Goal: Task Accomplishment & Management: Manage account settings

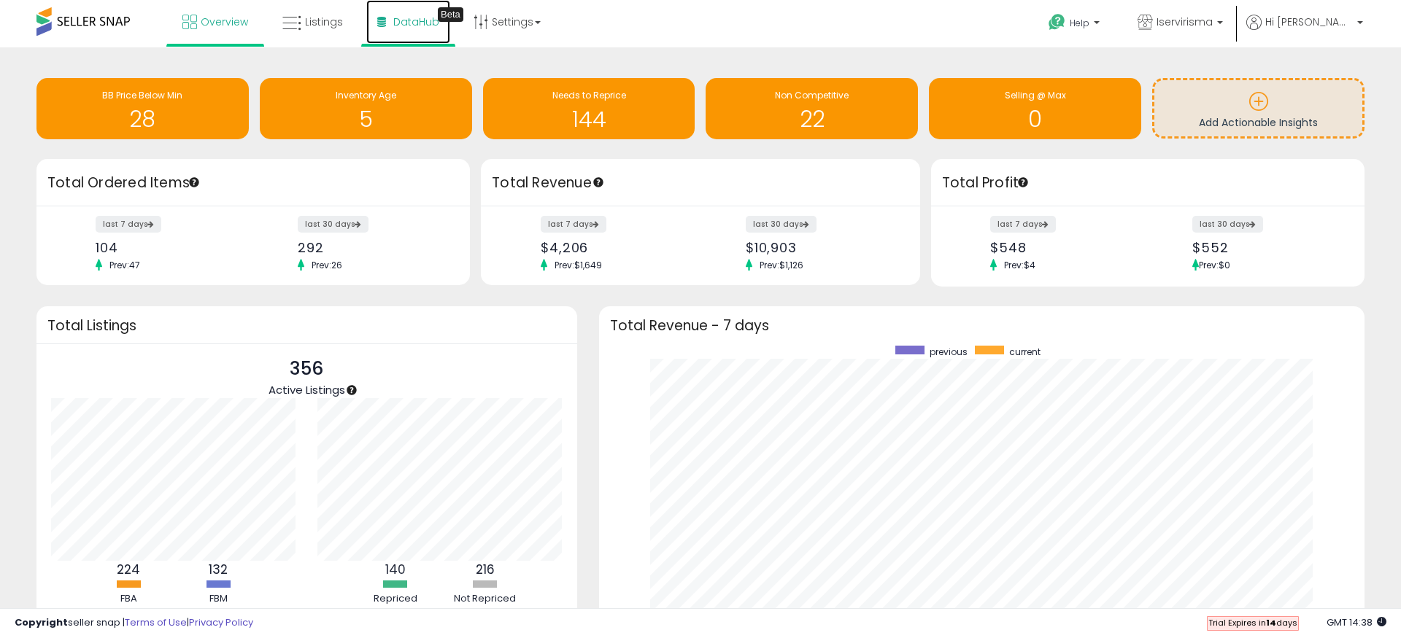
click at [414, 18] on span "DataHub" at bounding box center [416, 22] width 46 height 15
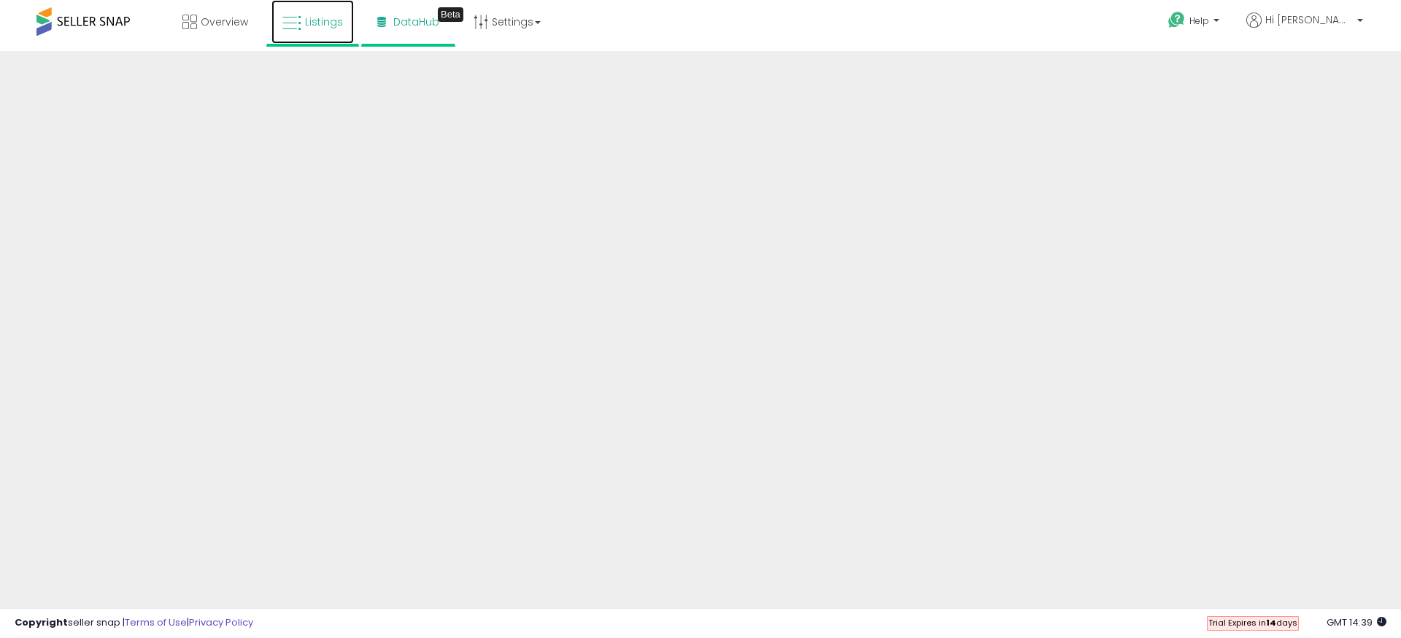
click at [332, 28] on span "Listings" at bounding box center [324, 22] width 38 height 15
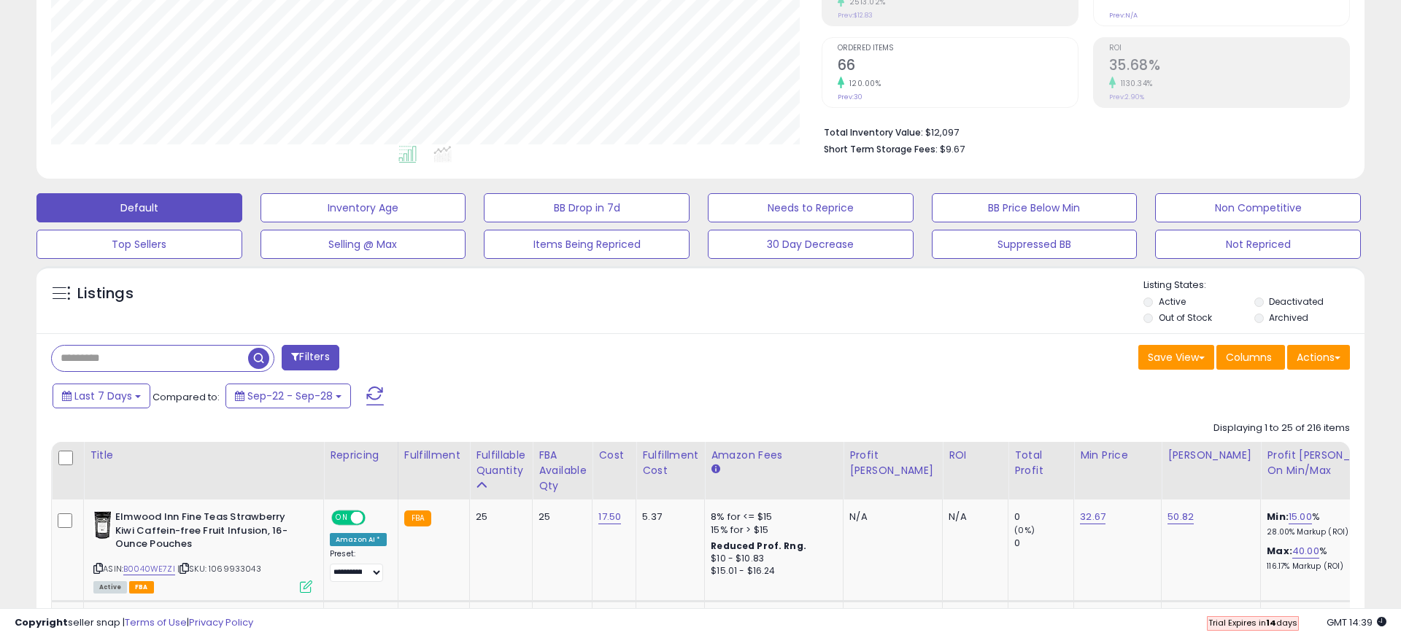
scroll to position [267, 0]
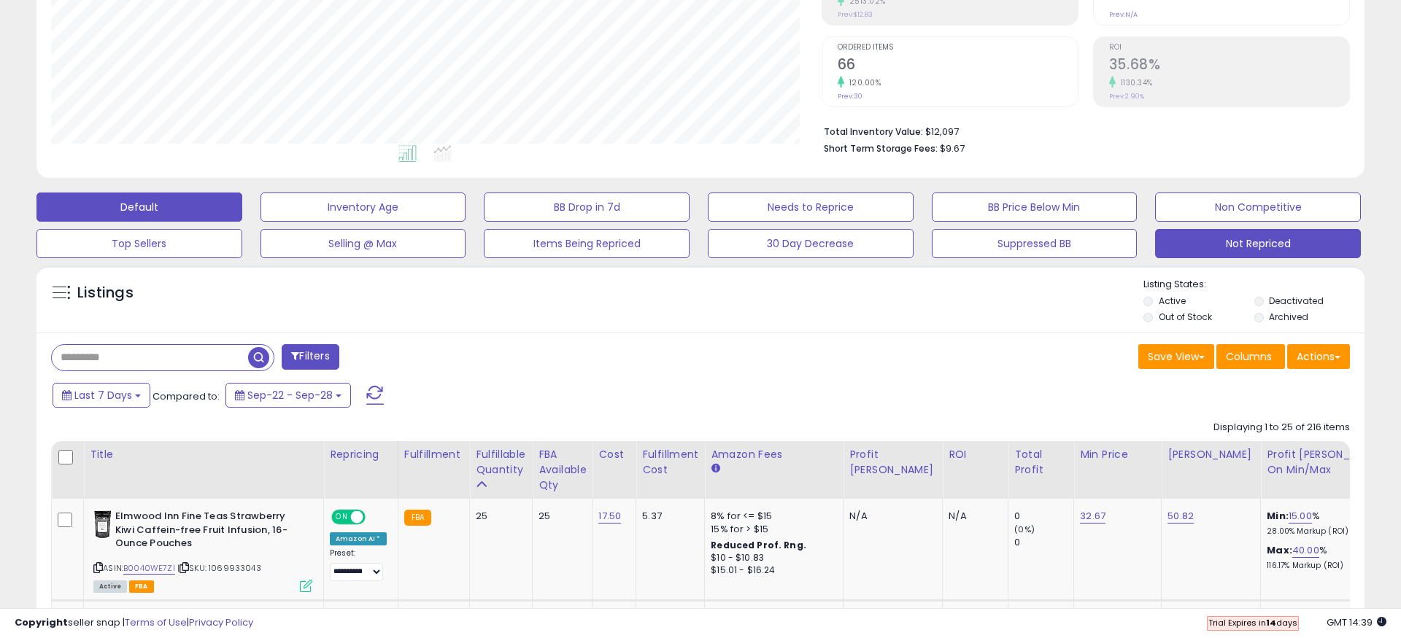
click at [1217, 246] on button "Not Repriced" at bounding box center [1258, 243] width 206 height 29
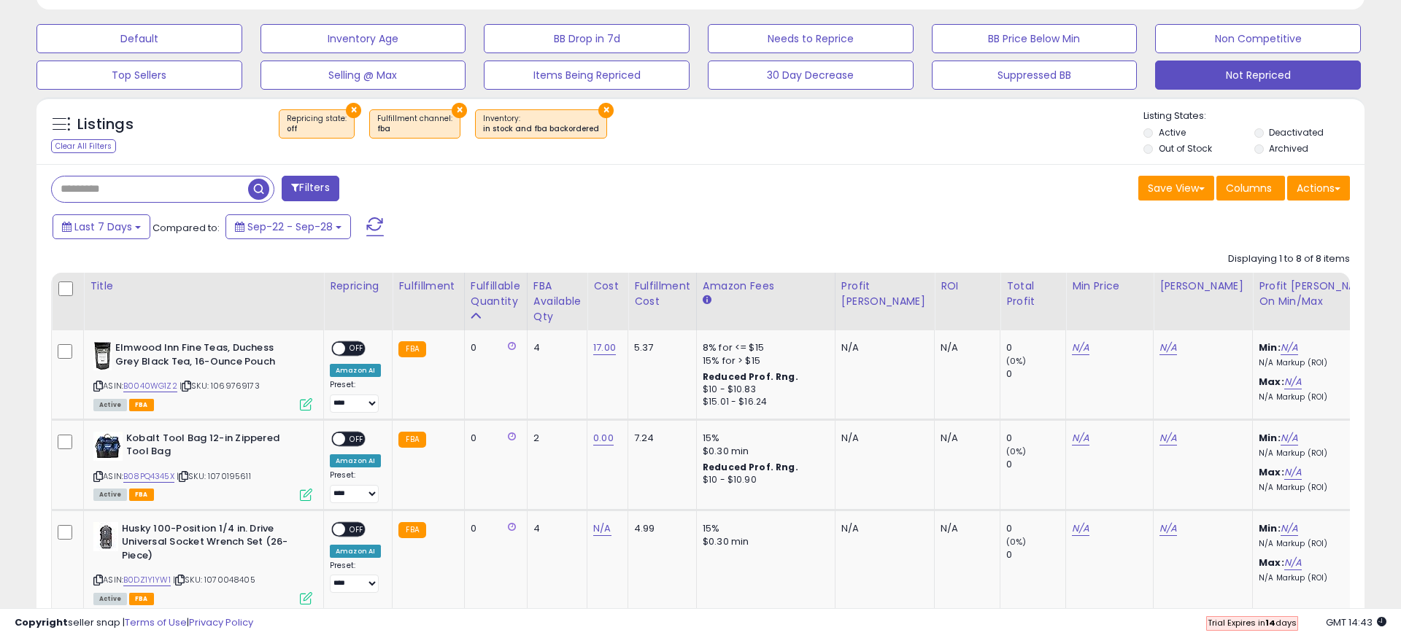
scroll to position [438, 0]
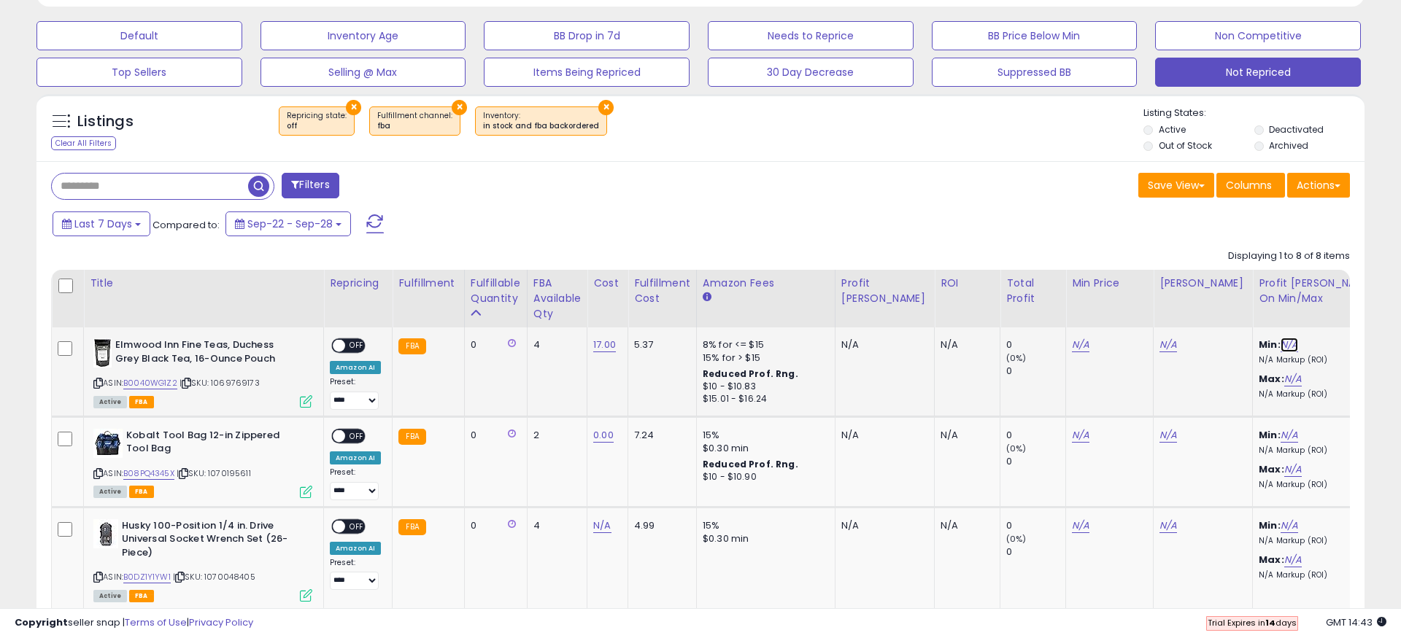
click at [1280, 347] on link "N/A" at bounding box center [1289, 345] width 18 height 15
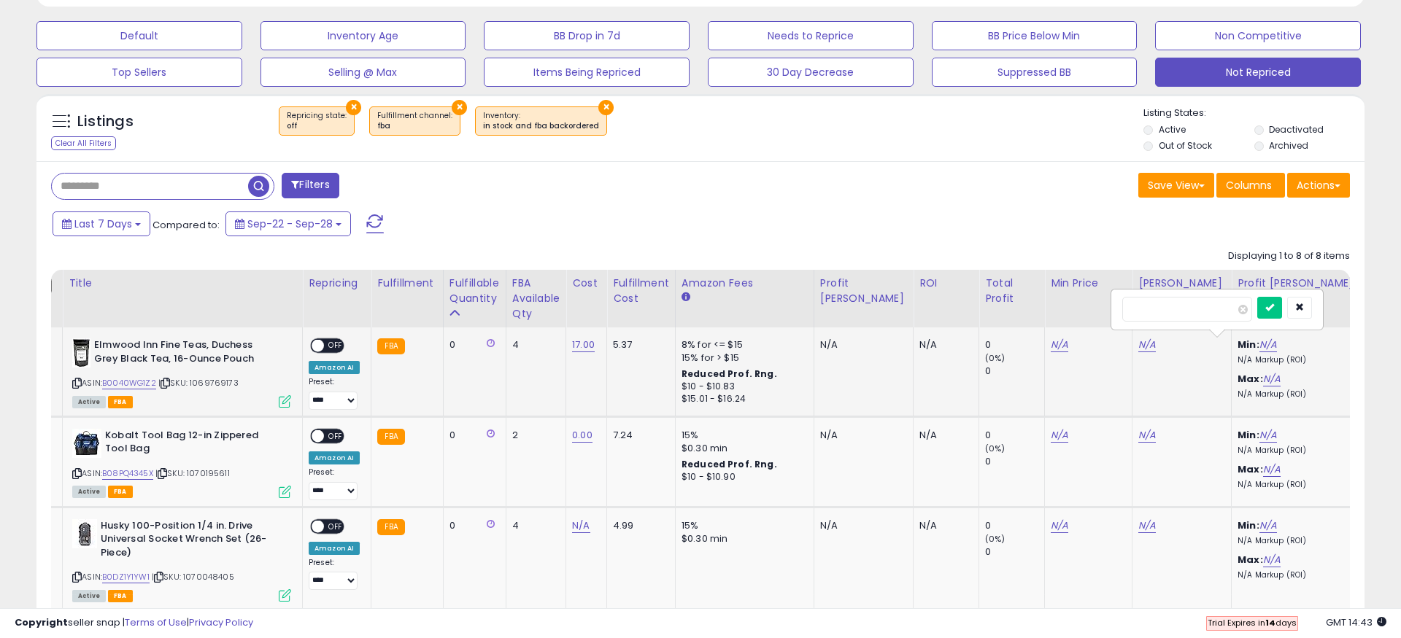
type input "**"
click button "submit" at bounding box center [1269, 308] width 25 height 22
click at [1263, 378] on link "N/A" at bounding box center [1272, 379] width 18 height 15
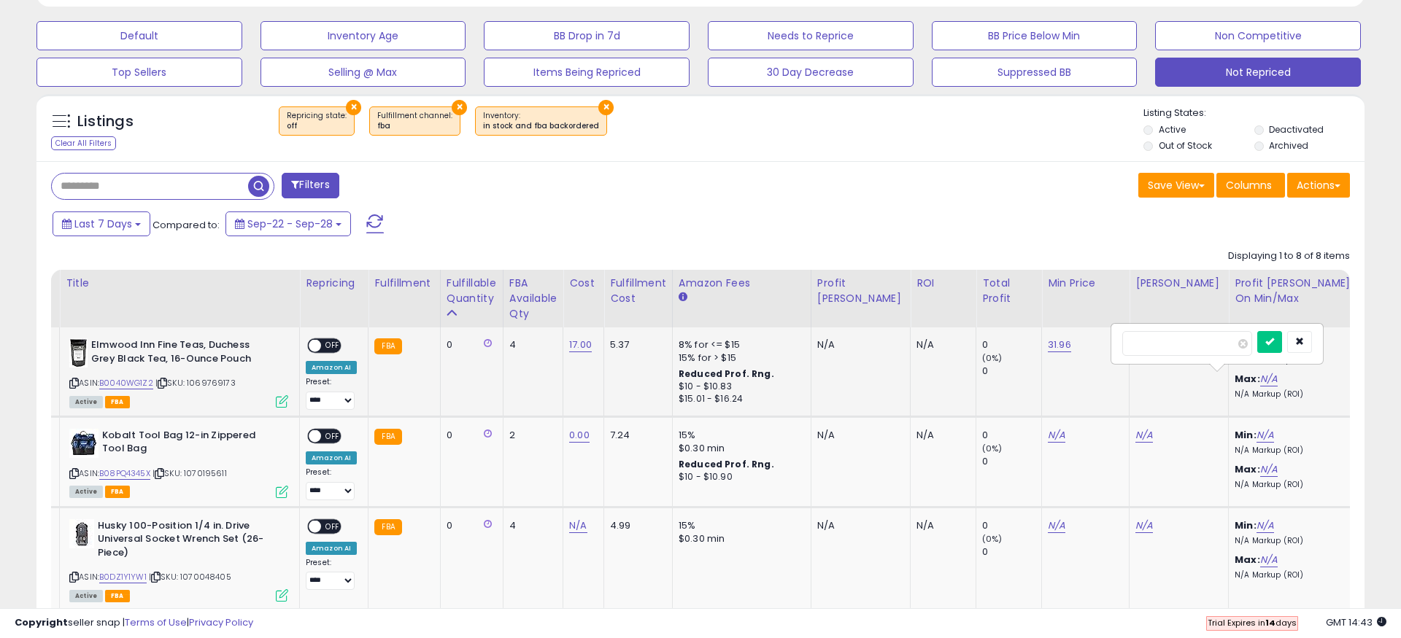
type input "**"
click button "submit" at bounding box center [1269, 342] width 25 height 22
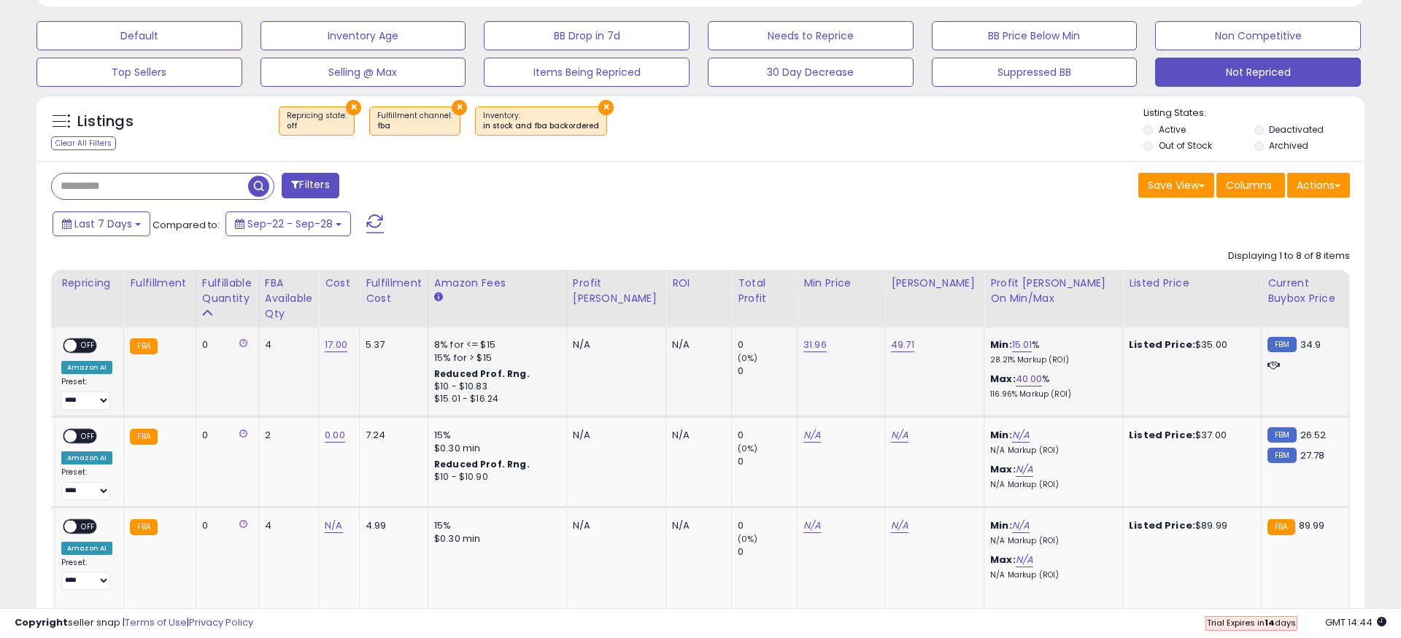
scroll to position [0, 265]
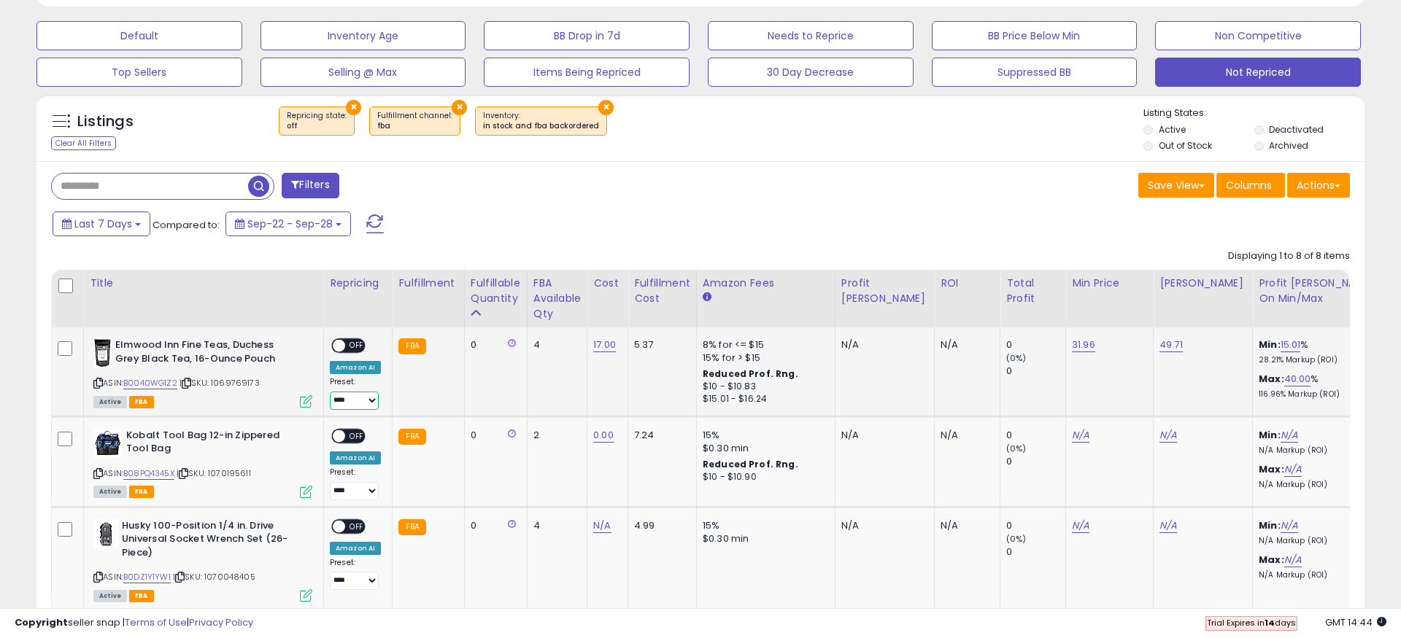
click at [369, 398] on select "**********" at bounding box center [354, 401] width 49 height 18
select select "**********"
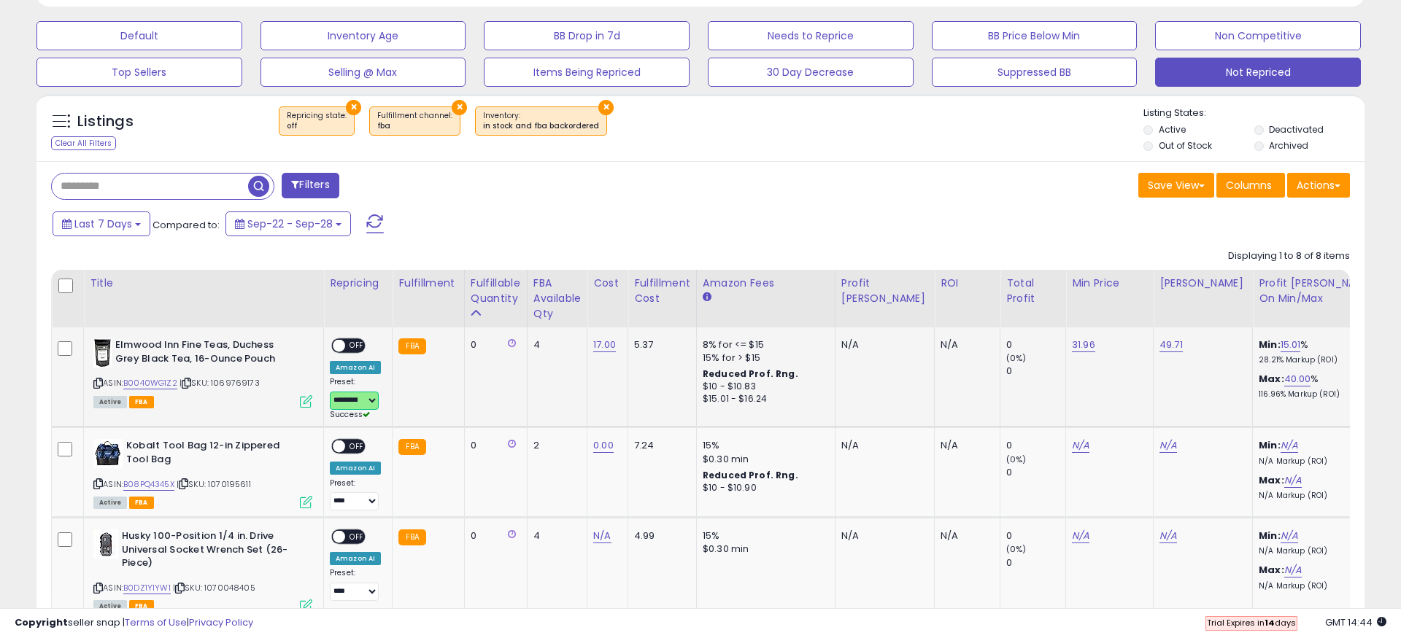
click at [343, 344] on span at bounding box center [339, 346] width 12 height 12
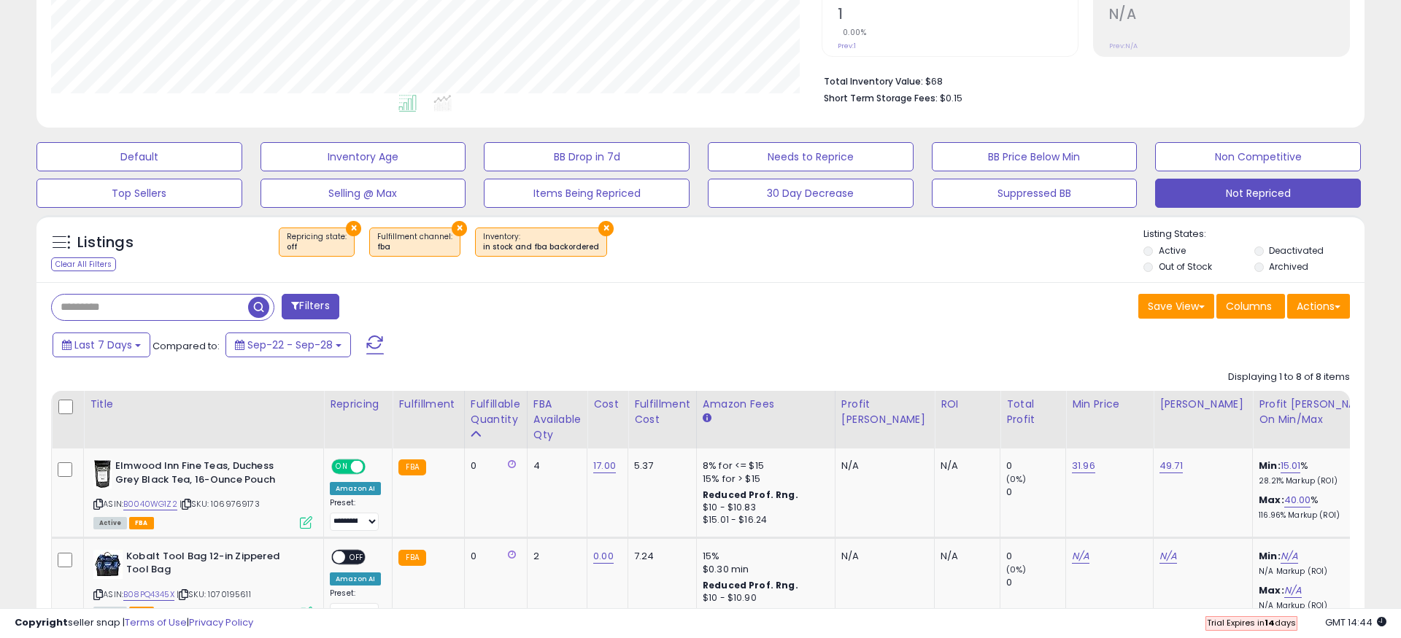
click at [530, 345] on div "Last 7 Days Compared to: Sep-22 - Sep-28" at bounding box center [536, 347] width 974 height 33
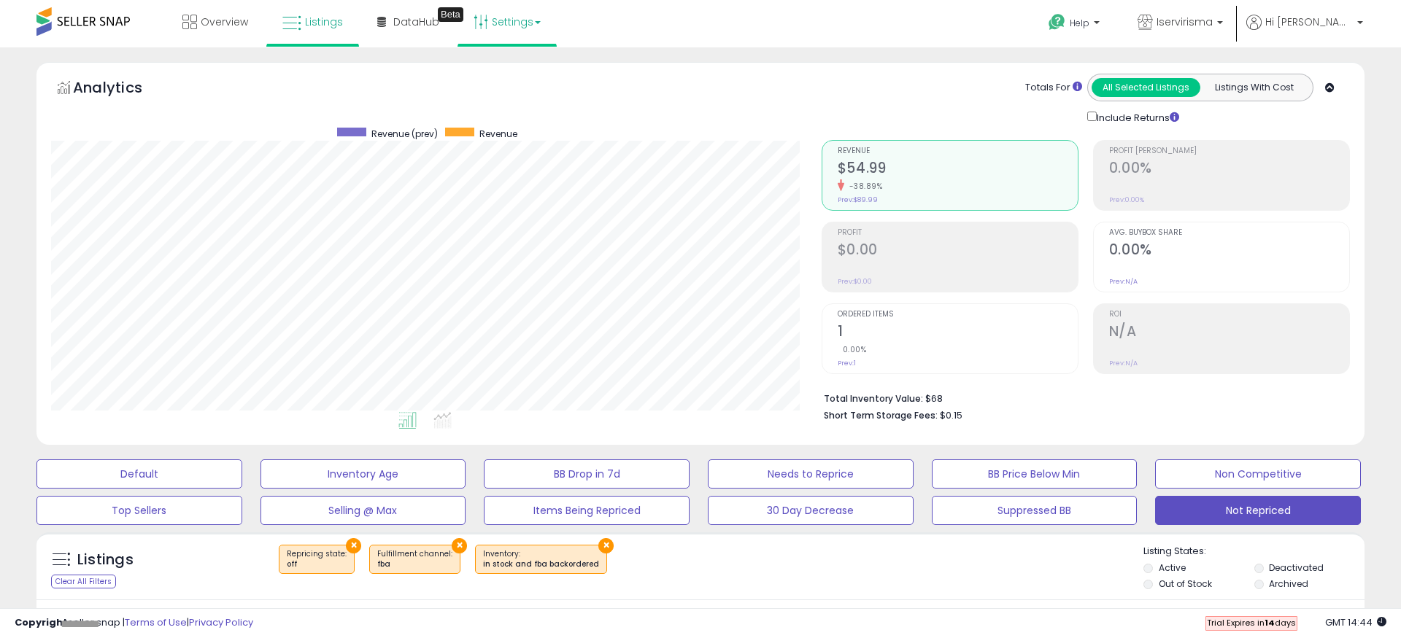
click at [492, 30] on link "Settings" at bounding box center [507, 22] width 89 height 44
click at [500, 78] on link "Store settings" at bounding box center [509, 74] width 66 height 14
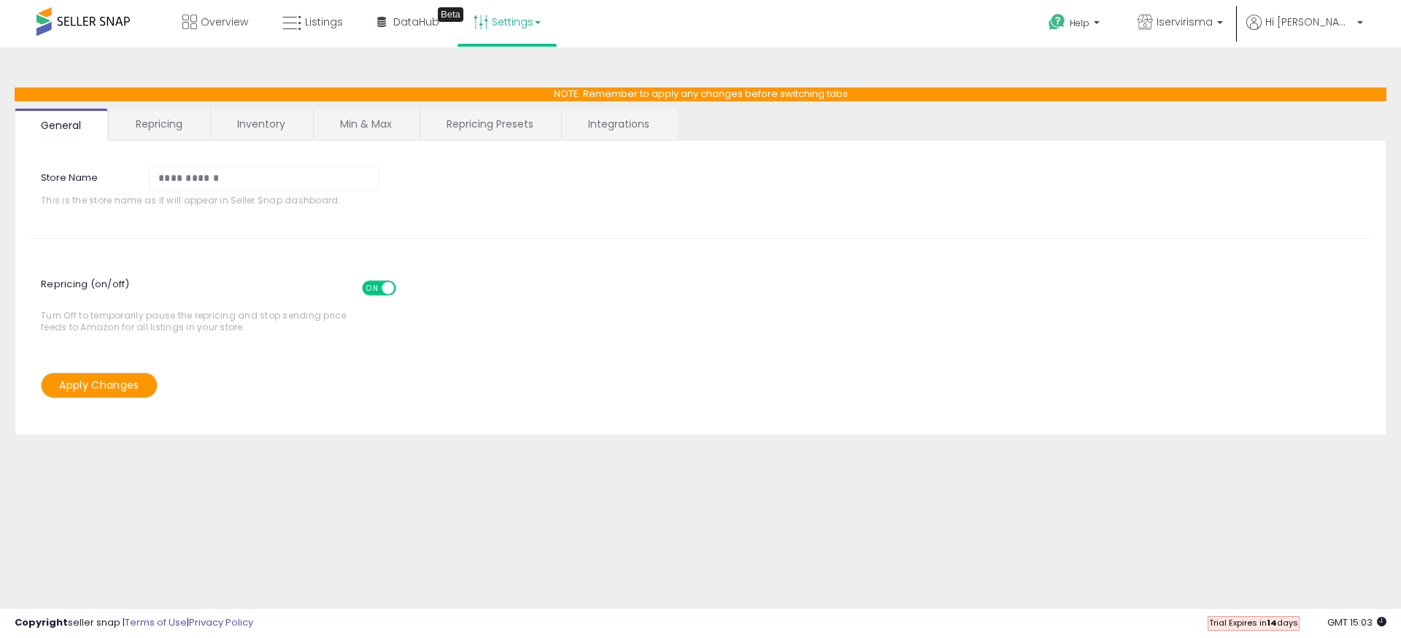
click at [608, 115] on link "Integrations" at bounding box center [619, 124] width 114 height 31
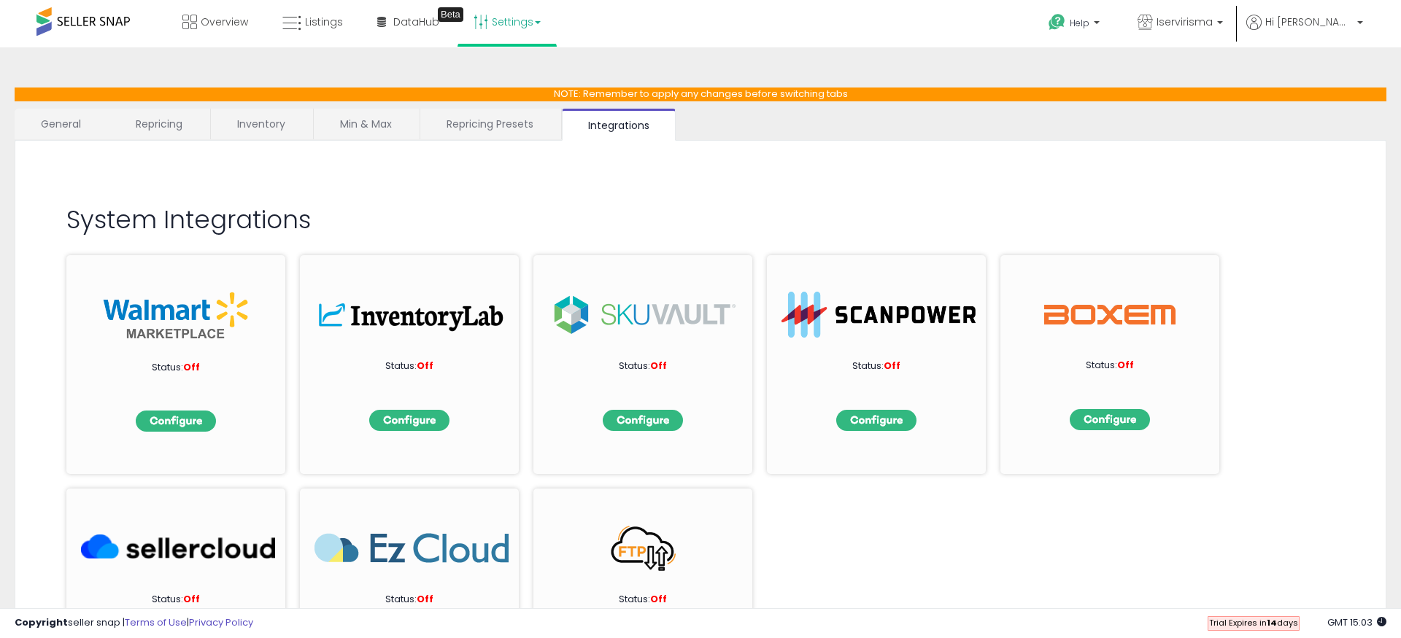
click at [731, 179] on div "System Integrations Status: Off Status: Off Status: Off Status: Off Status: Off…" at bounding box center [700, 216] width 1341 height 122
click at [717, 154] on div "System Integrations Status: Off Status: Off Status: Off Status: Off Status: Off…" at bounding box center [701, 432] width 1372 height 582
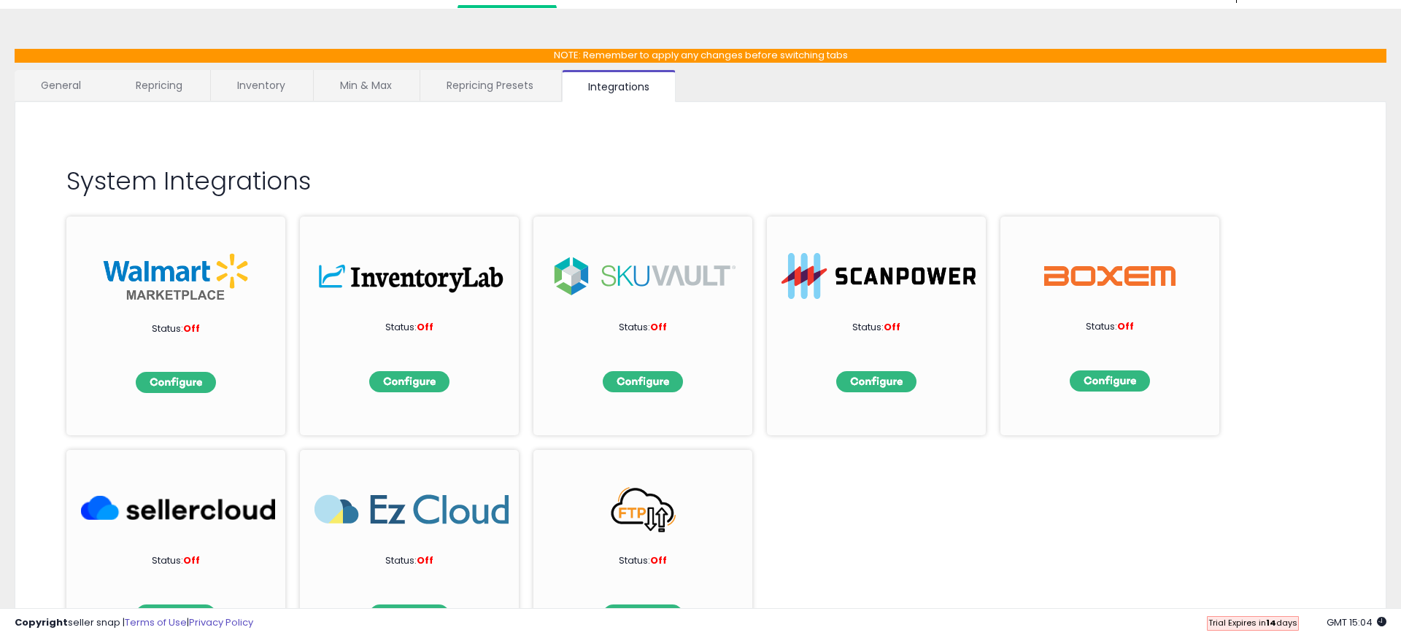
scroll to position [43, 0]
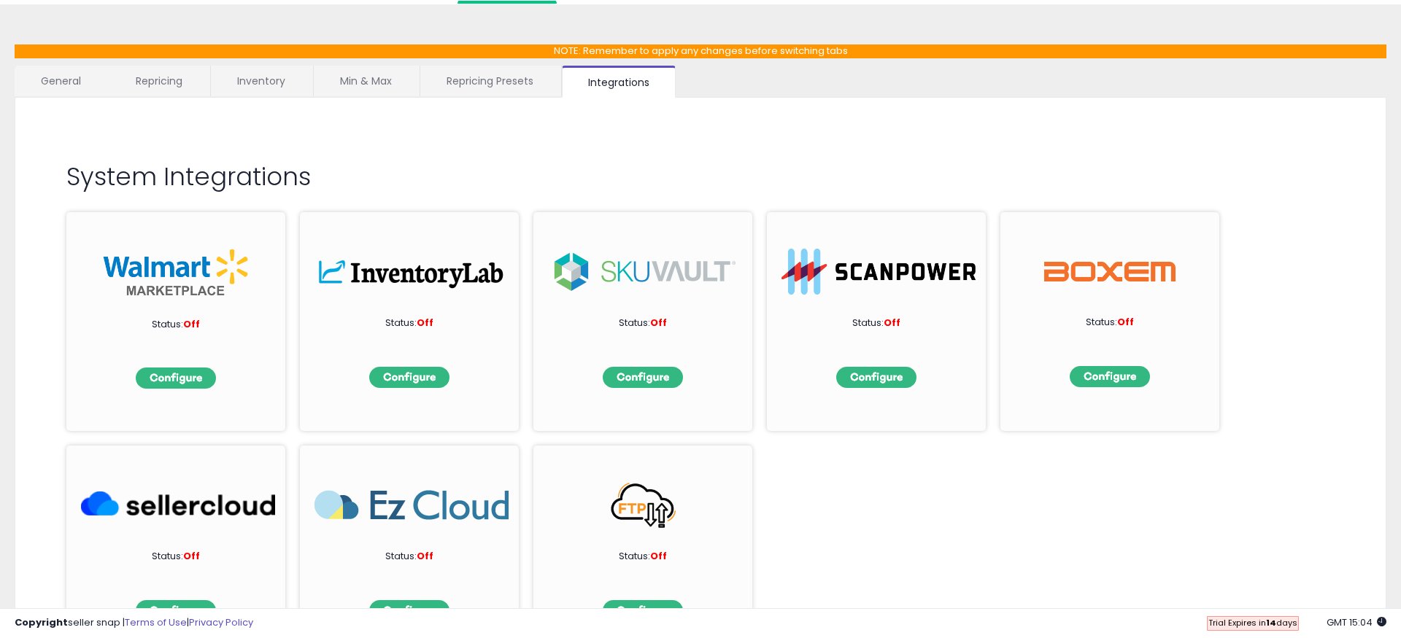
click at [581, 184] on h2 "System Integrations" at bounding box center [700, 176] width 1268 height 27
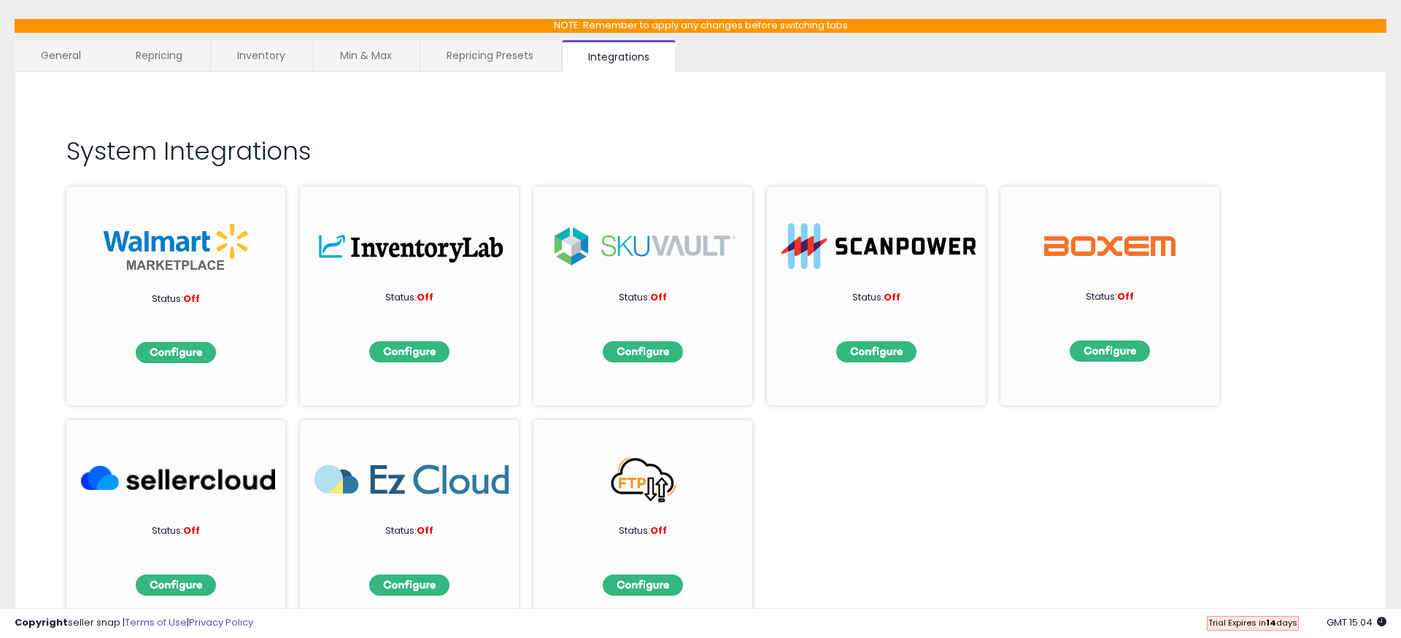
scroll to position [0, 0]
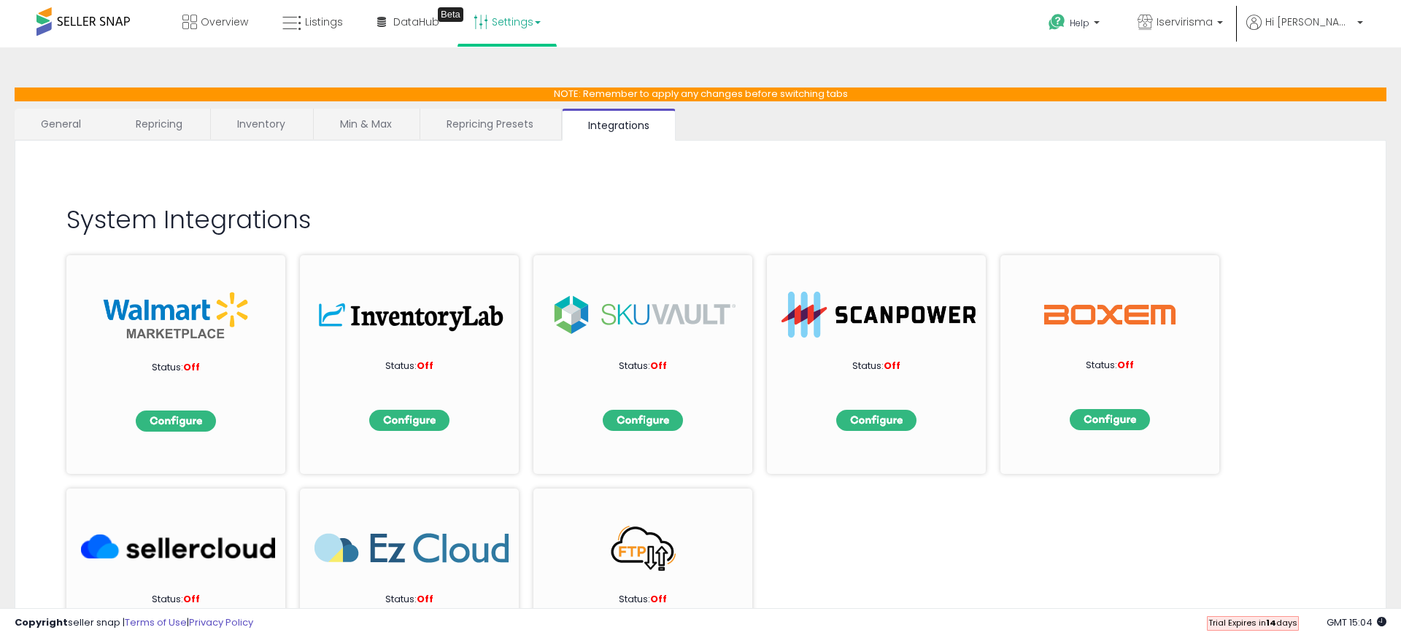
click at [533, 171] on div "System Integrations Status: Off Status: Off Status: Off Status: Off Status: Off…" at bounding box center [700, 216] width 1341 height 122
